Goal: Book appointment/travel/reservation

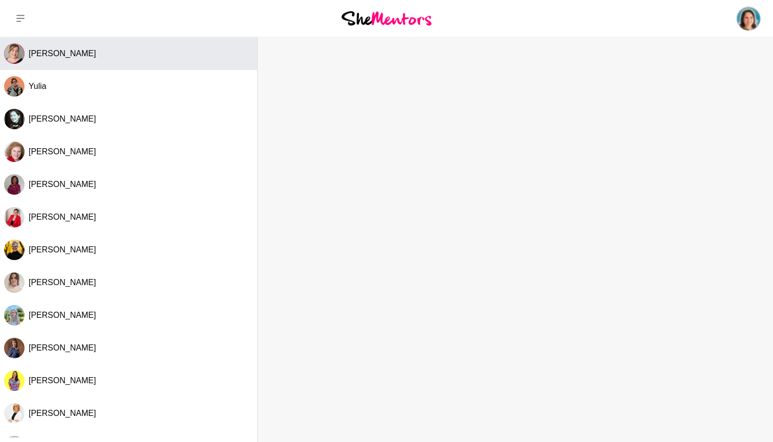
click at [54, 54] on span "[PERSON_NAME]" at bounding box center [62, 53] width 67 height 9
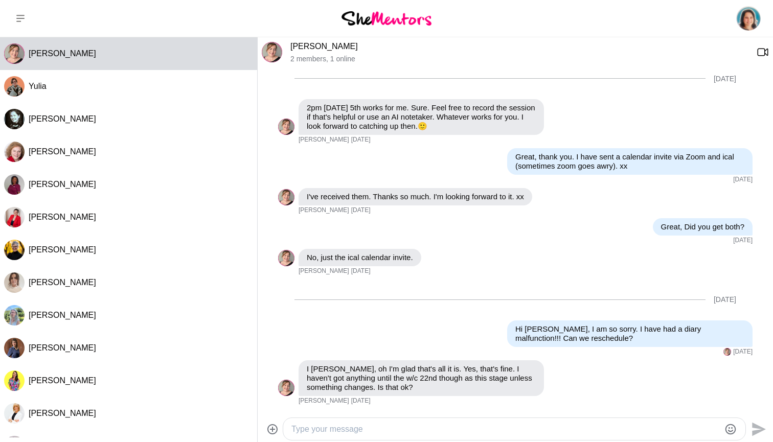
click at [302, 47] on link "[PERSON_NAME]" at bounding box center [323, 46] width 67 height 9
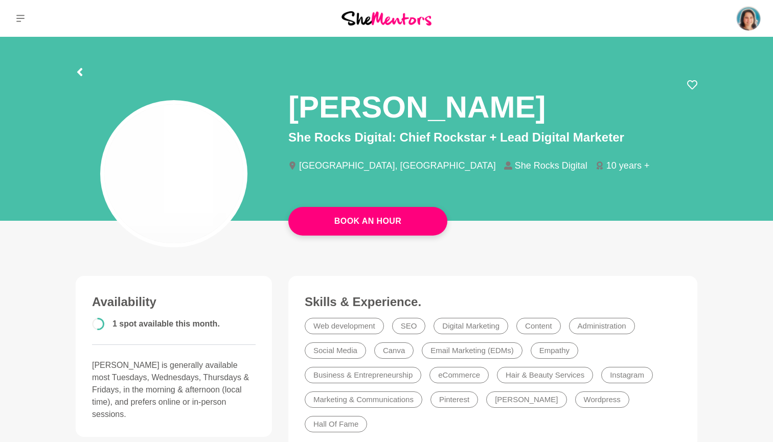
click at [302, 47] on section "[PERSON_NAME] She Rocks Digital: Chief Rockstar + Lead Digital Marketer [GEOGRA…" at bounding box center [386, 132] width 654 height 190
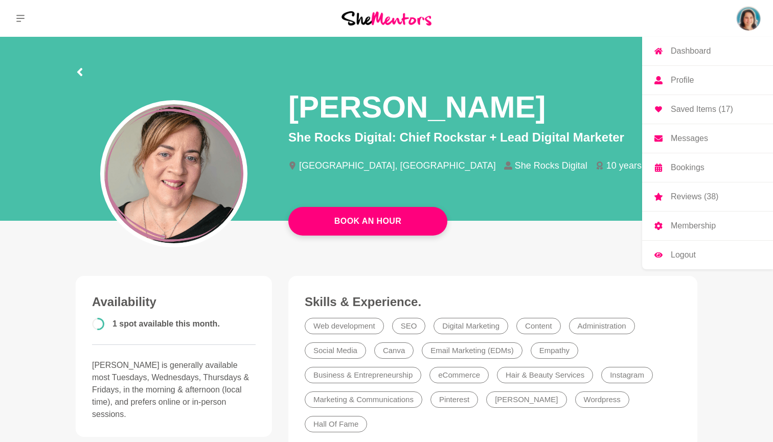
click at [691, 169] on p "Bookings" at bounding box center [688, 168] width 34 height 8
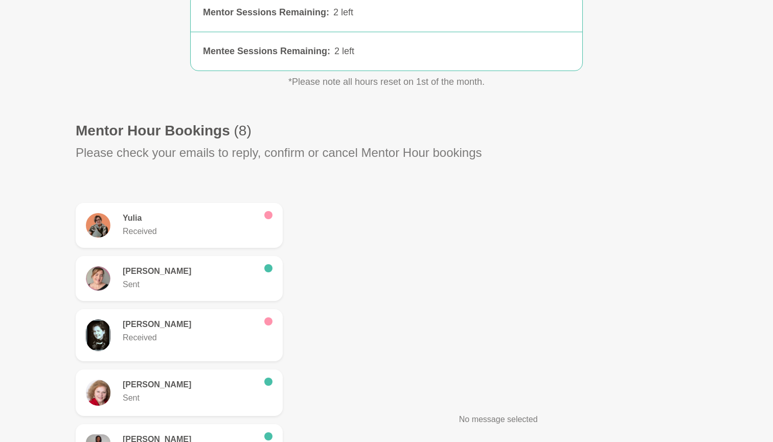
scroll to position [189, 0]
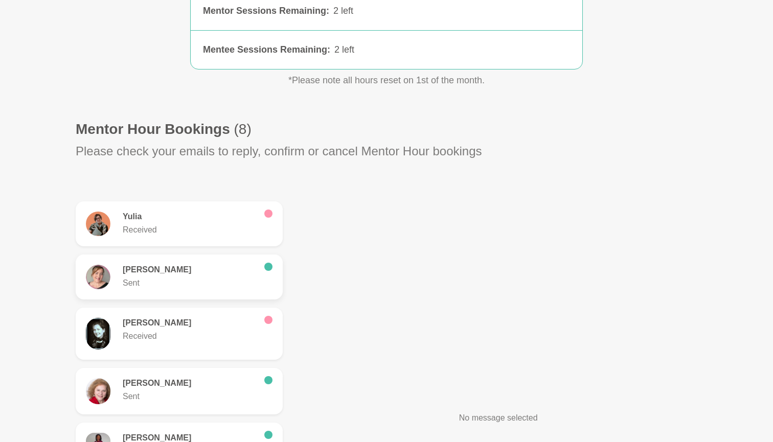
click at [191, 267] on h6 "[PERSON_NAME]" at bounding box center [189, 270] width 133 height 10
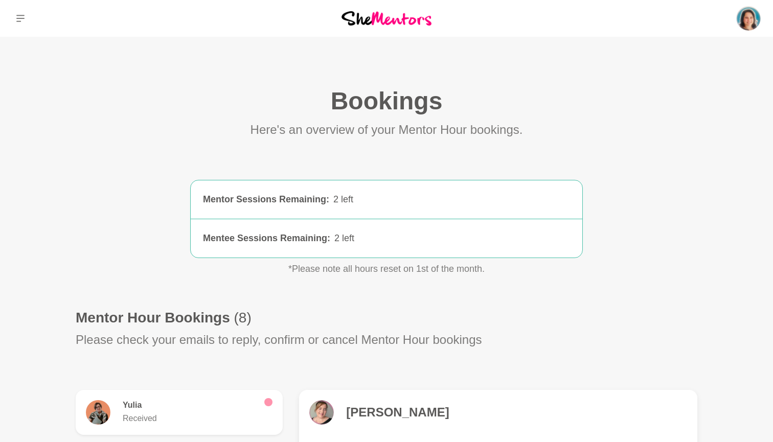
click at [362, 410] on h4 "[PERSON_NAME]" at bounding box center [397, 412] width 103 height 15
click at [361, 411] on h4 "[PERSON_NAME]" at bounding box center [397, 412] width 103 height 15
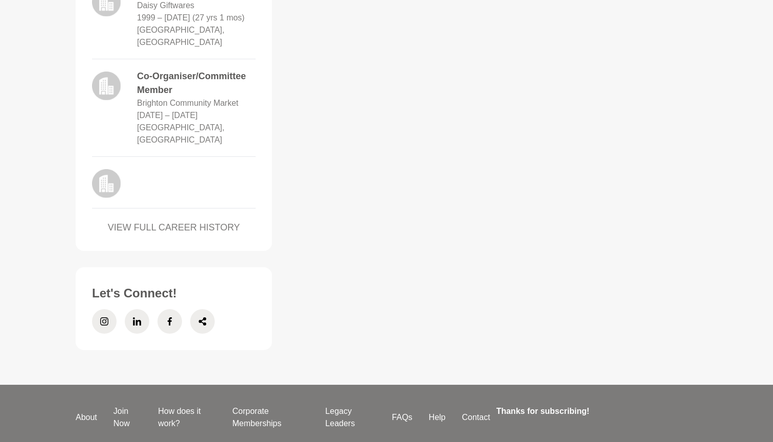
scroll to position [913, 0]
click at [140, 317] on icon at bounding box center [137, 321] width 8 height 8
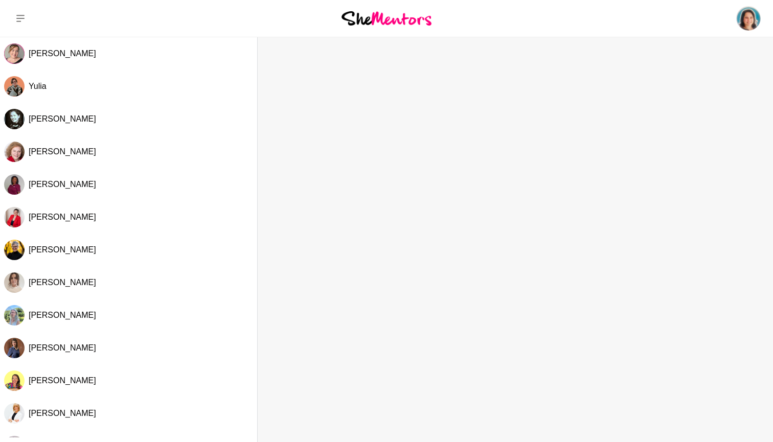
click at [692, 21] on div "Dashboard Profile Saved Items Messages Bookings Reviews (38) Membership Logout …" at bounding box center [644, 18] width 258 height 37
click at [686, 169] on p "Bookings" at bounding box center [688, 168] width 34 height 8
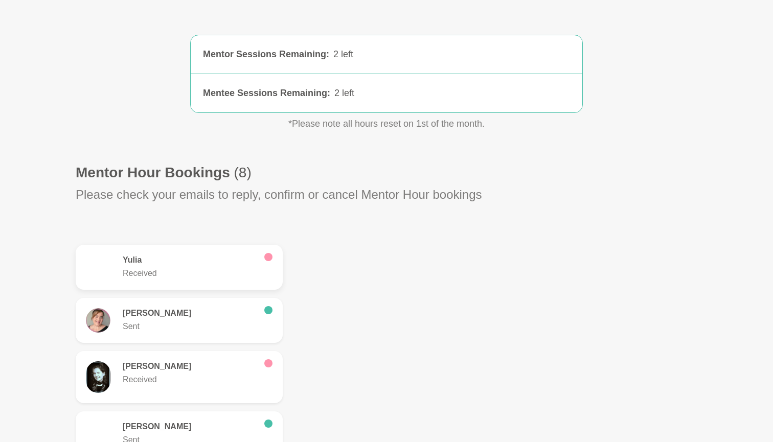
scroll to position [146, 0]
click at [195, 312] on h6 "Ruth Slade" at bounding box center [189, 313] width 133 height 10
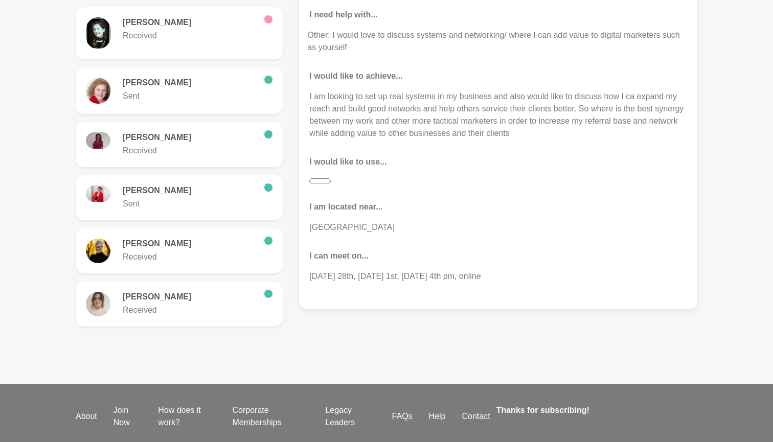
scroll to position [488, 0]
